Goal: Transaction & Acquisition: Purchase product/service

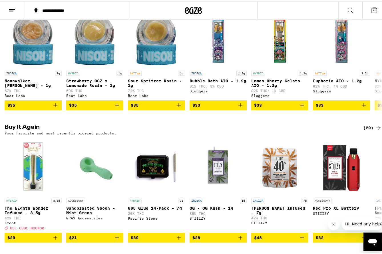
scroll to position [572, 0]
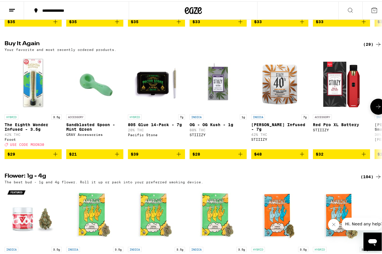
click at [375, 109] on icon at bounding box center [378, 105] width 7 height 7
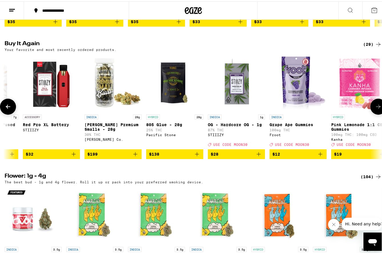
scroll to position [0, 311]
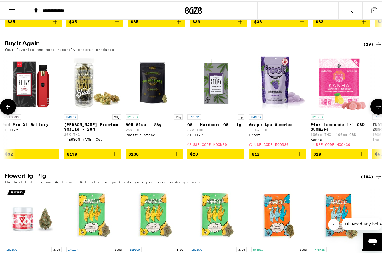
click at [6, 113] on button at bounding box center [8, 105] width 16 height 16
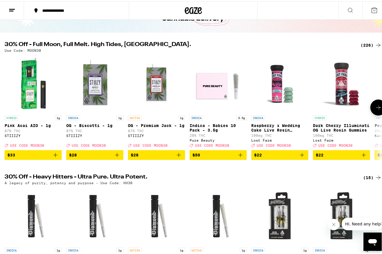
scroll to position [0, 0]
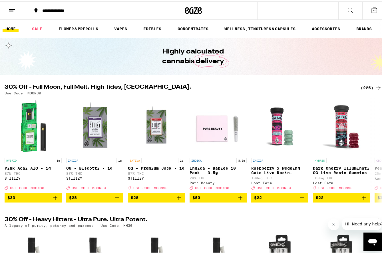
click at [363, 85] on div "(226)" at bounding box center [371, 86] width 21 height 7
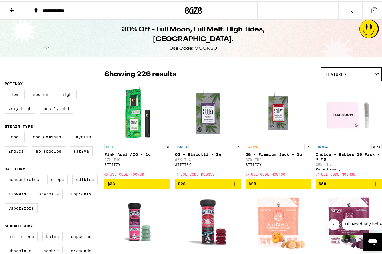
click at [48, 197] on label "Prerolls" at bounding box center [49, 193] width 28 height 10
click at [6, 174] on input "Prerolls" at bounding box center [6, 174] width 0 height 0
checkbox input "true"
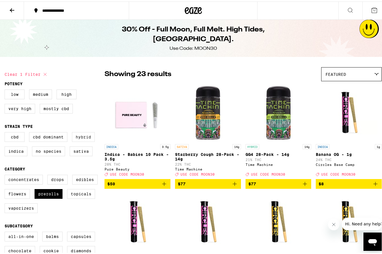
click at [85, 139] on label "Hybrid" at bounding box center [83, 136] width 23 height 10
click at [6, 132] on input "Hybrid" at bounding box center [6, 132] width 0 height 0
checkbox input "true"
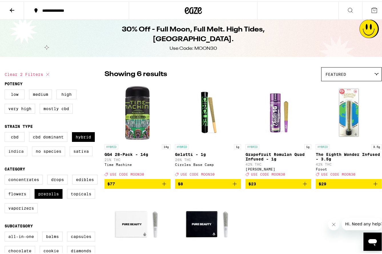
click at [16, 153] on label "Indica" at bounding box center [16, 150] width 23 height 10
click at [6, 132] on input "Indica" at bounding box center [6, 132] width 0 height 0
checkbox input "true"
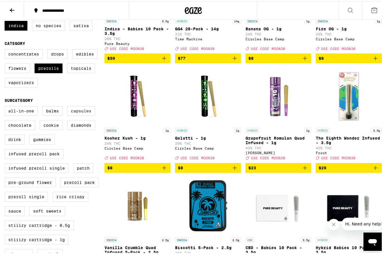
scroll to position [114, 0]
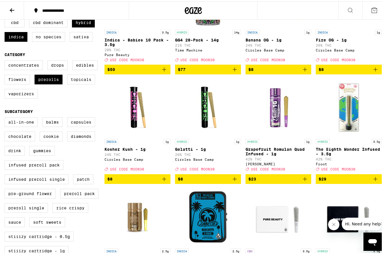
click at [352, 122] on img "Open page for The Eighth Wonder Infused - 3.5g from Froot" at bounding box center [349, 105] width 57 height 57
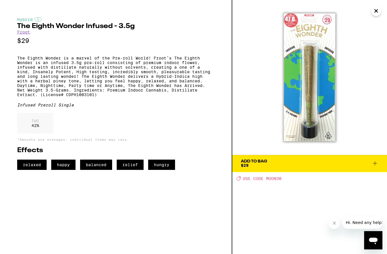
click at [375, 162] on icon at bounding box center [374, 163] width 7 height 7
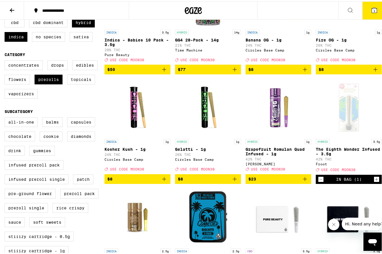
scroll to position [133, 0]
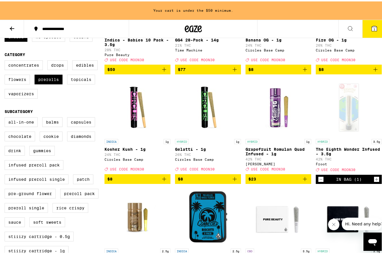
click at [374, 181] on icon "Increment" at bounding box center [376, 177] width 5 height 7
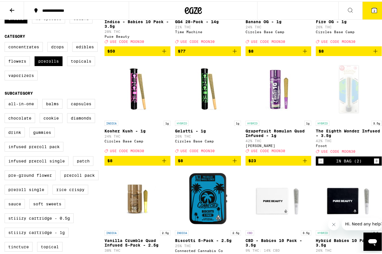
scroll to position [114, 0]
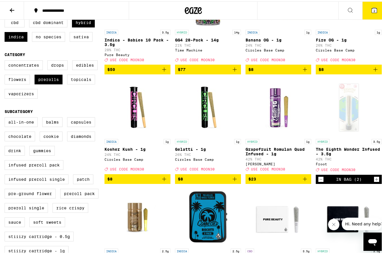
click at [374, 181] on icon "Increment" at bounding box center [376, 177] width 5 height 7
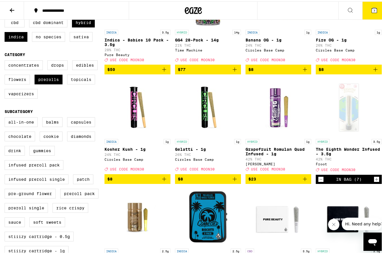
click at [374, 181] on icon "Increment" at bounding box center [376, 177] width 5 height 7
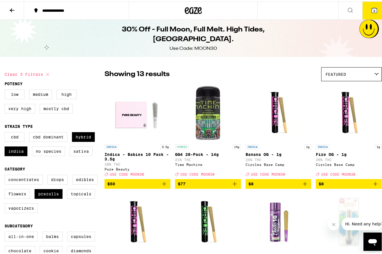
click at [371, 7] on icon at bounding box center [374, 8] width 7 height 7
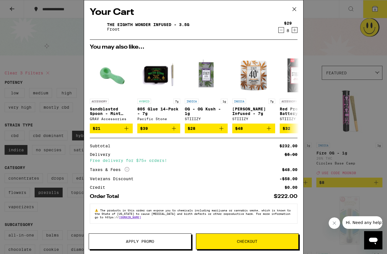
click at [135, 242] on span "Apply Promo" at bounding box center [140, 241] width 28 height 4
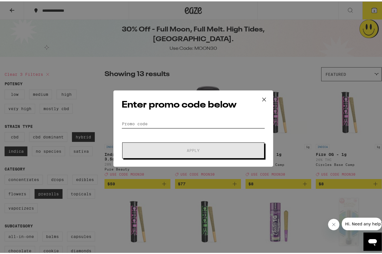
click at [155, 123] on input "Promo Code" at bounding box center [194, 122] width 144 height 9
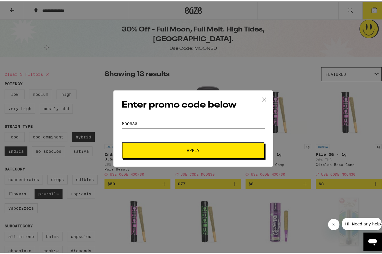
type input "moon30"
click at [199, 149] on span "Apply" at bounding box center [193, 149] width 103 height 4
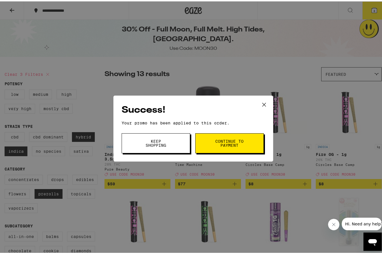
click at [215, 141] on span "Continue to payment" at bounding box center [229, 142] width 29 height 8
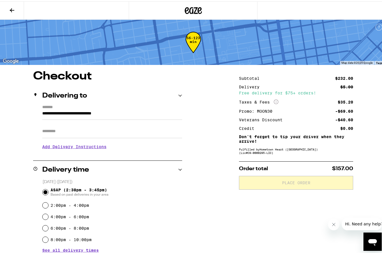
click at [77, 129] on input "Apt/Suite" at bounding box center [112, 130] width 140 height 14
type input "******"
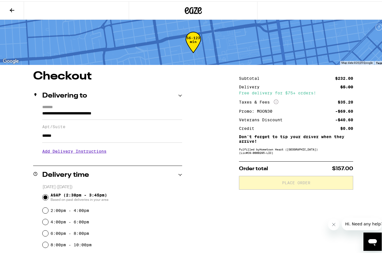
click at [77, 153] on h3 "Add Delivery Instructions" at bounding box center [112, 149] width 140 height 13
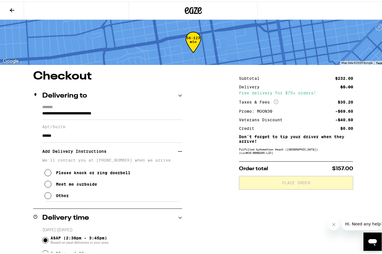
click at [65, 185] on div "Meet me curbside" at bounding box center [76, 182] width 41 height 5
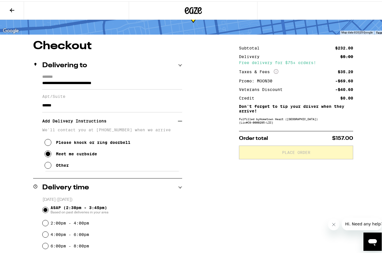
scroll to position [156, 0]
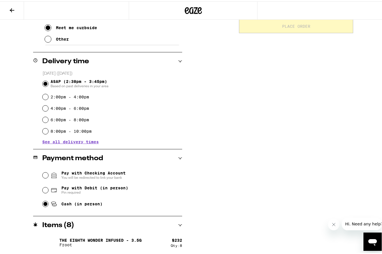
click at [43, 204] on input "Cash (in person)" at bounding box center [46, 203] width 6 height 6
radio input "true"
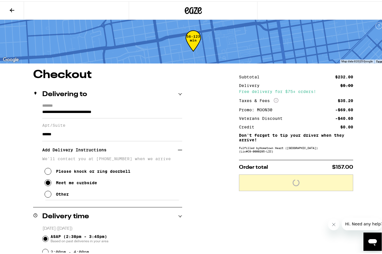
scroll to position [0, 0]
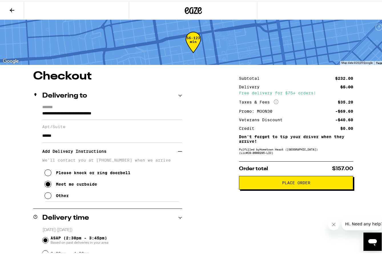
click at [292, 183] on span "Place Order" at bounding box center [296, 181] width 28 height 4
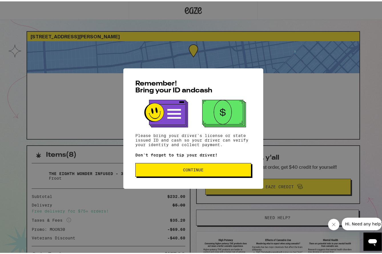
click at [189, 168] on span "Continue" at bounding box center [193, 168] width 21 height 4
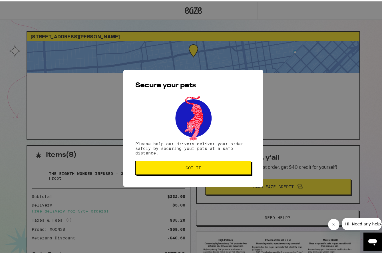
click at [189, 170] on button "Got it" at bounding box center [194, 167] width 116 height 14
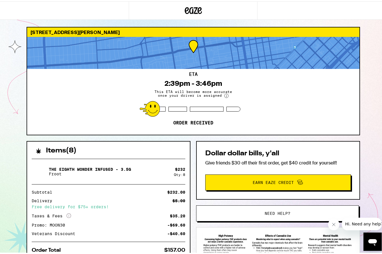
scroll to position [2, 0]
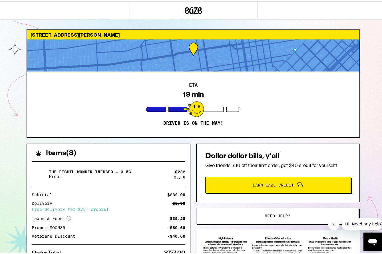
click at [112, 6] on div at bounding box center [64, 9] width 129 height 18
click at [101, 101] on div "ETA 18 min Driver is on the way!" at bounding box center [193, 103] width 333 height 66
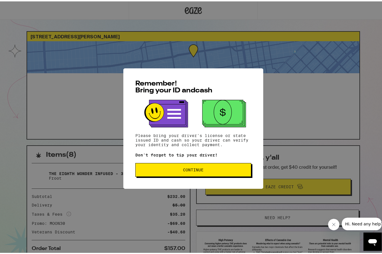
click at [183, 170] on span "Continue" at bounding box center [193, 168] width 21 height 4
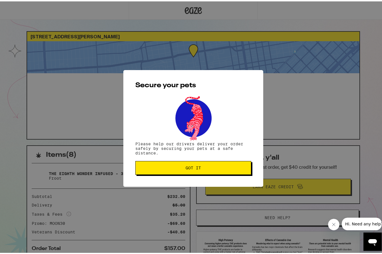
click at [181, 171] on button "Got it" at bounding box center [194, 167] width 116 height 14
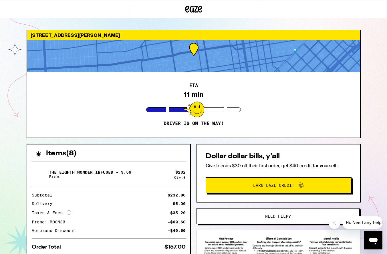
click at [301, 120] on div "ETA 11 min Driver is on the way!" at bounding box center [193, 105] width 333 height 66
